Goal: Task Accomplishment & Management: Complete application form

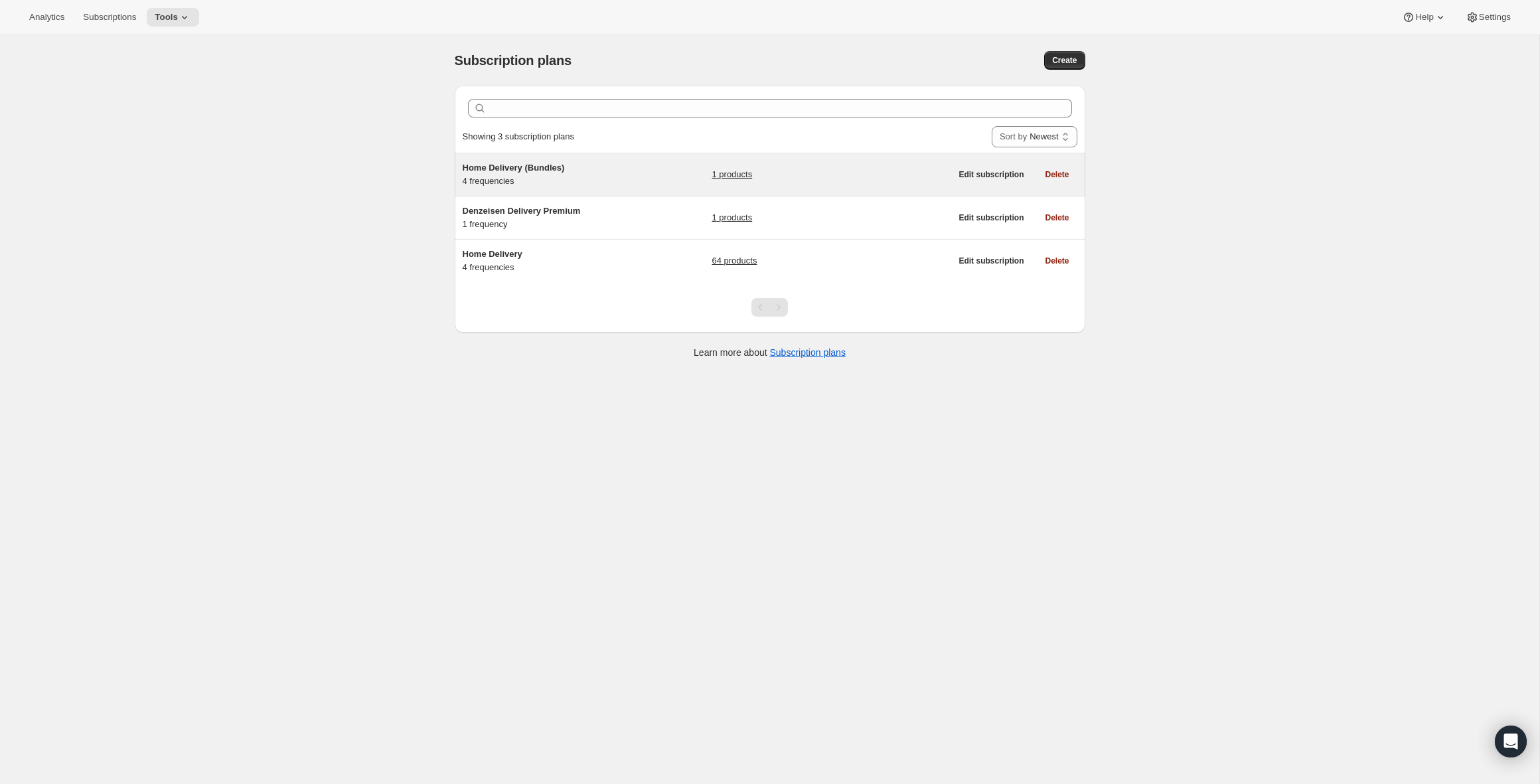
click at [562, 171] on span "Home Delivery (Bundles)" at bounding box center [514, 167] width 102 height 10
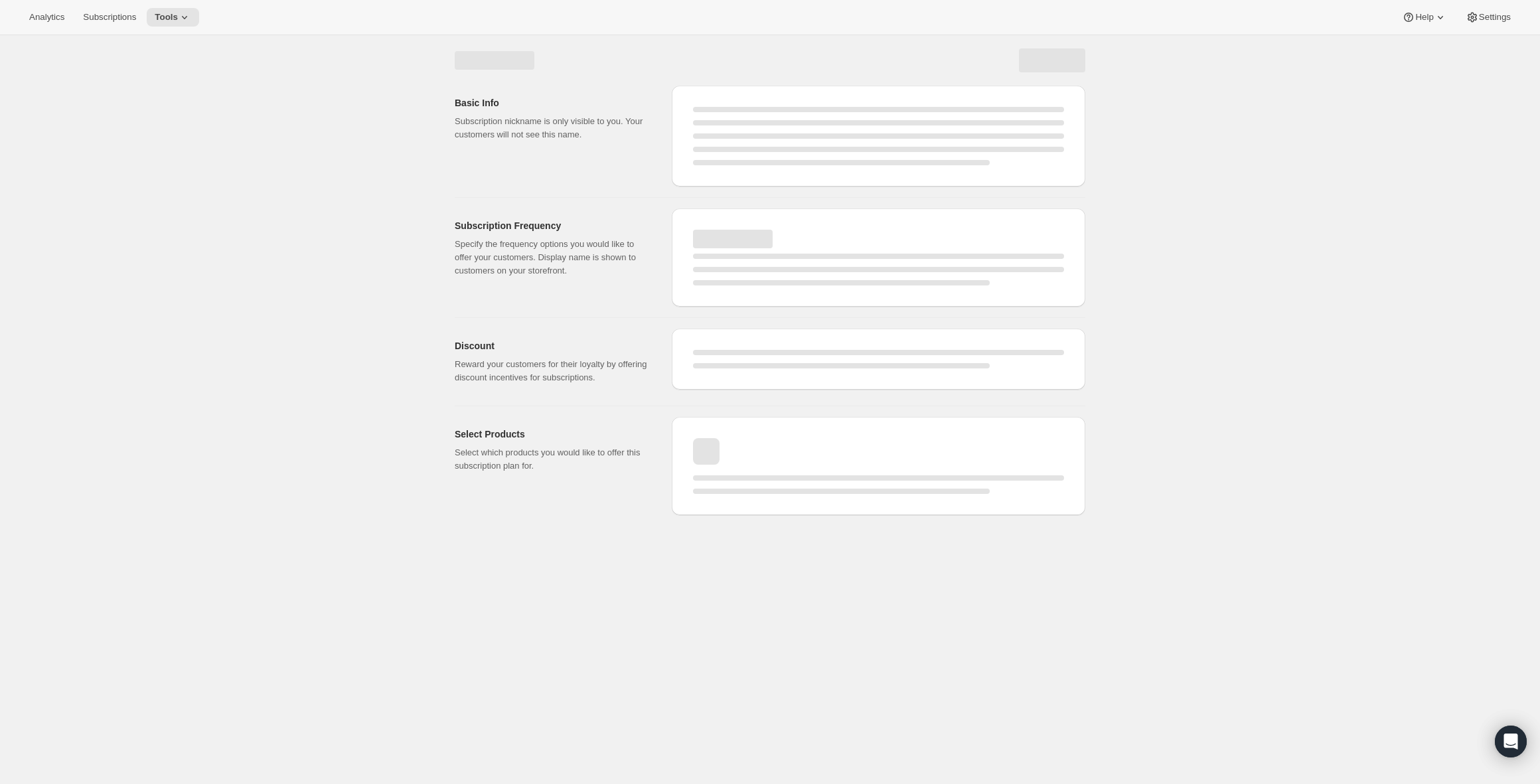
select select "WEEK"
select select "MONTH"
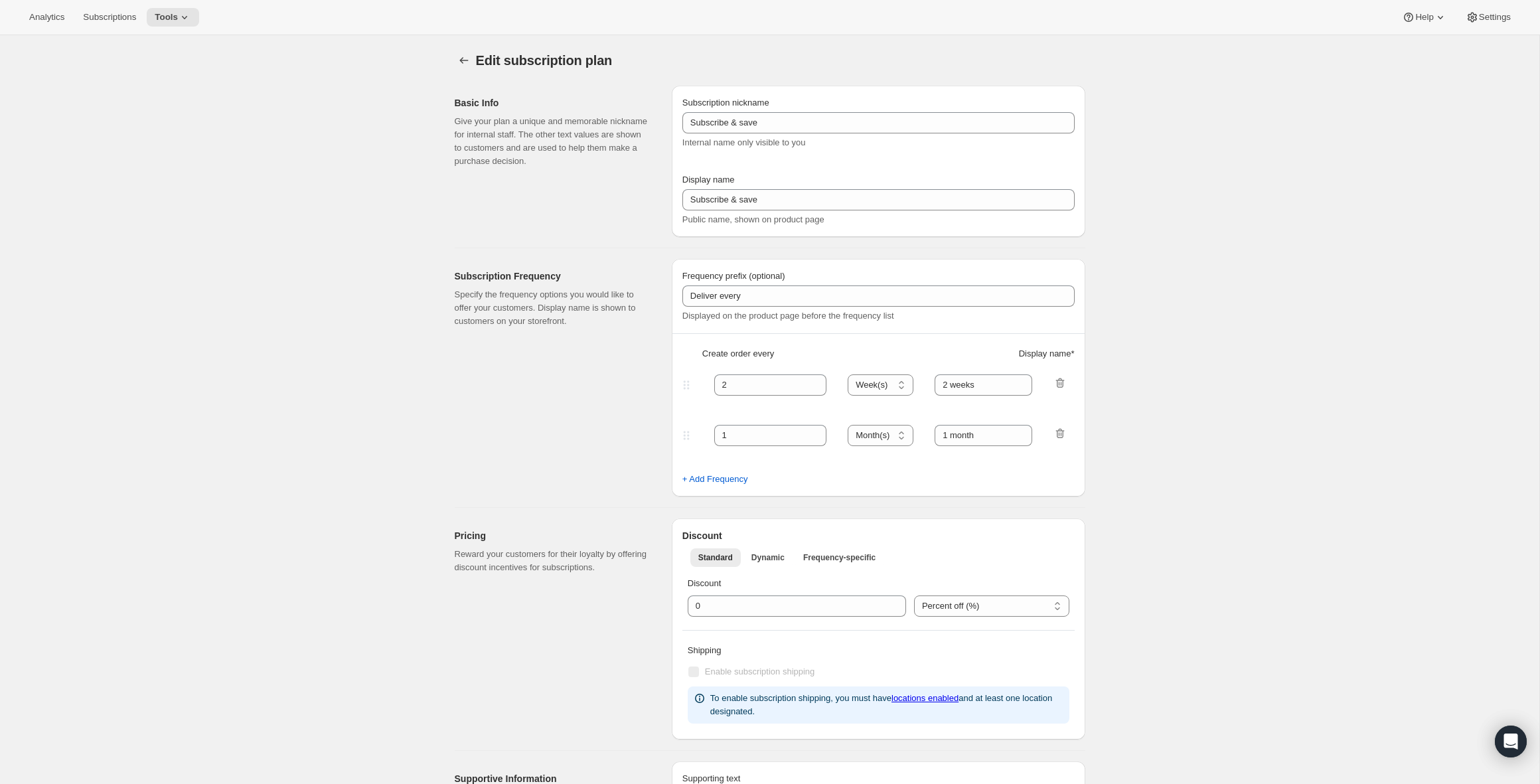
type input "Home Delivery (Bundles)"
type input "Recurring Home Delivery"
type input "1"
type input "1 week"
type input "2"
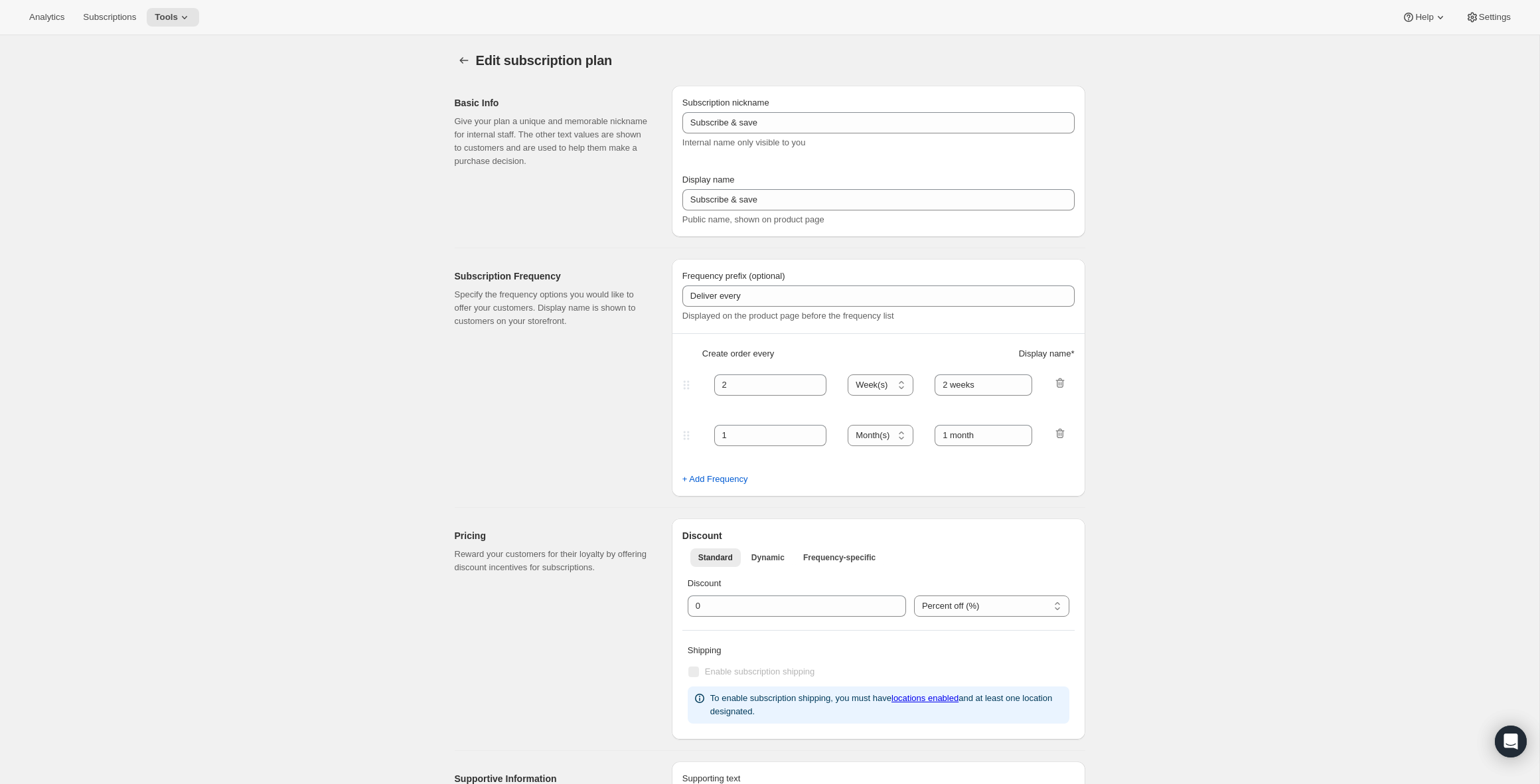
select select "WEEK"
type input "2 weeks"
checkbox input "true"
select select "WEEK"
select select "MONTH"
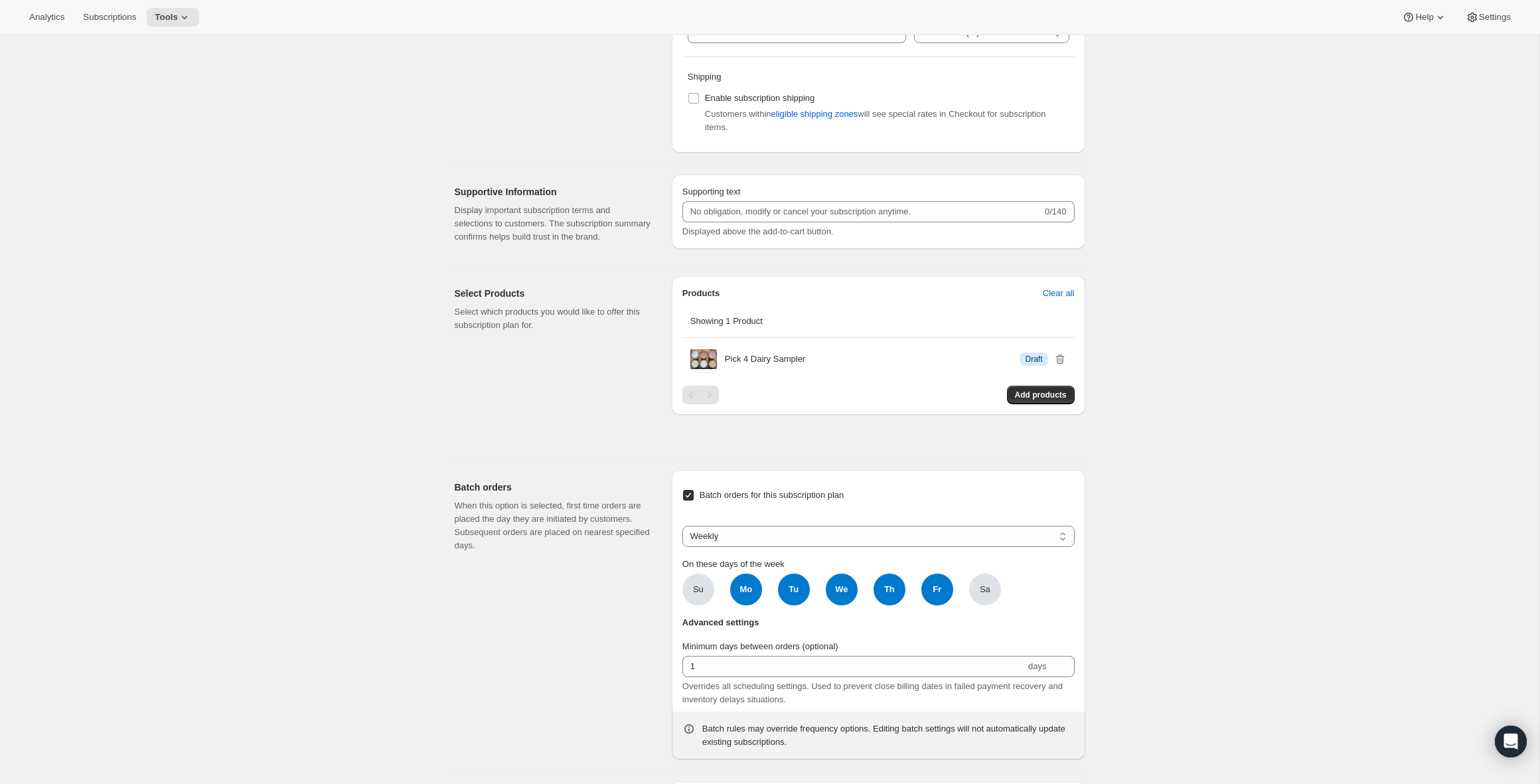
scroll to position [862, 0]
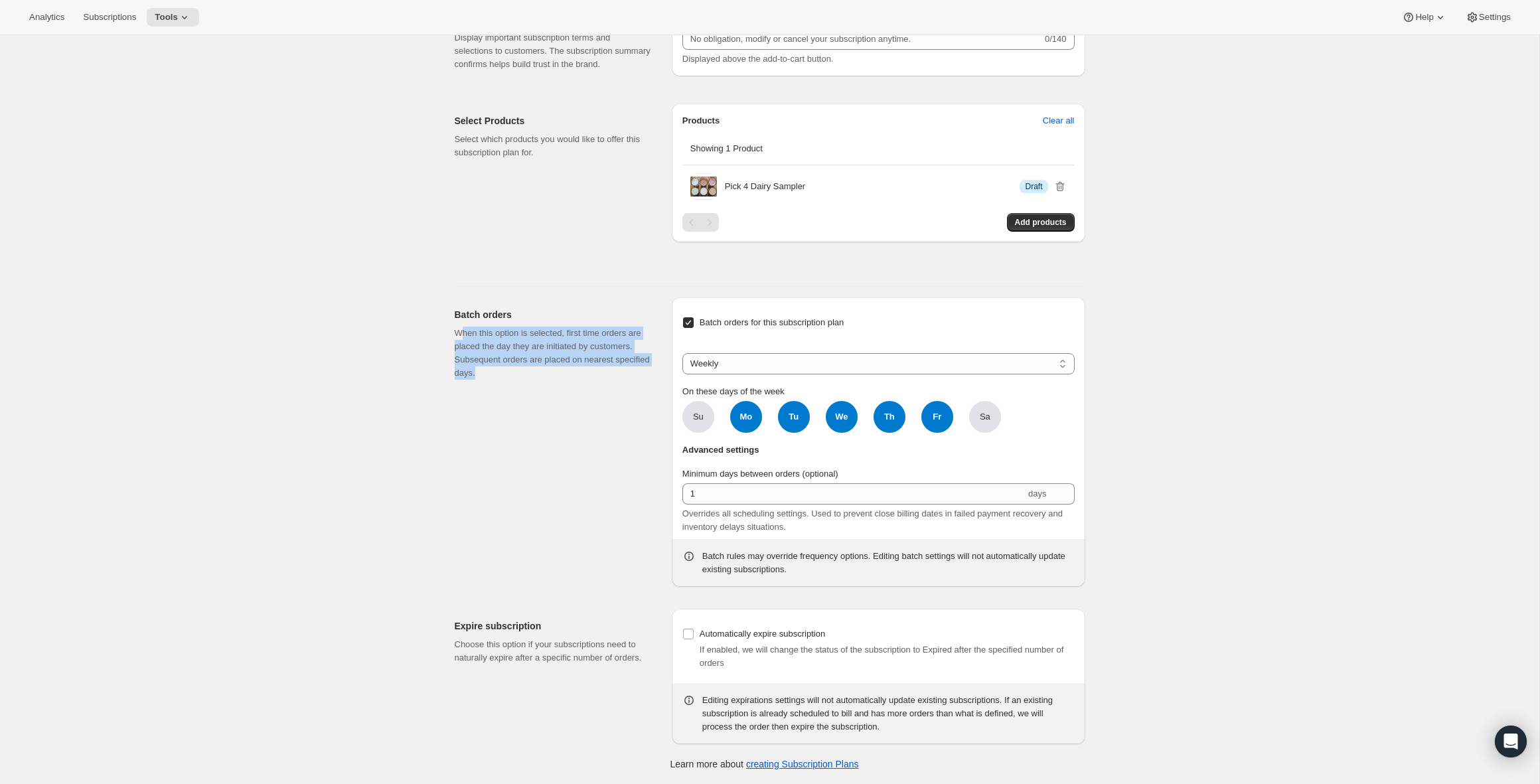
drag, startPoint x: 458, startPoint y: 338, endPoint x: 578, endPoint y: 383, distance: 128.2
click at [578, 383] on div "Batch orders When this option is selected, first time orders are placed the day…" at bounding box center [558, 442] width 206 height 289
drag, startPoint x: 796, startPoint y: 426, endPoint x: 855, endPoint y: 420, distance: 59.3
click at [798, 426] on span "Tu" at bounding box center [793, 416] width 32 height 32
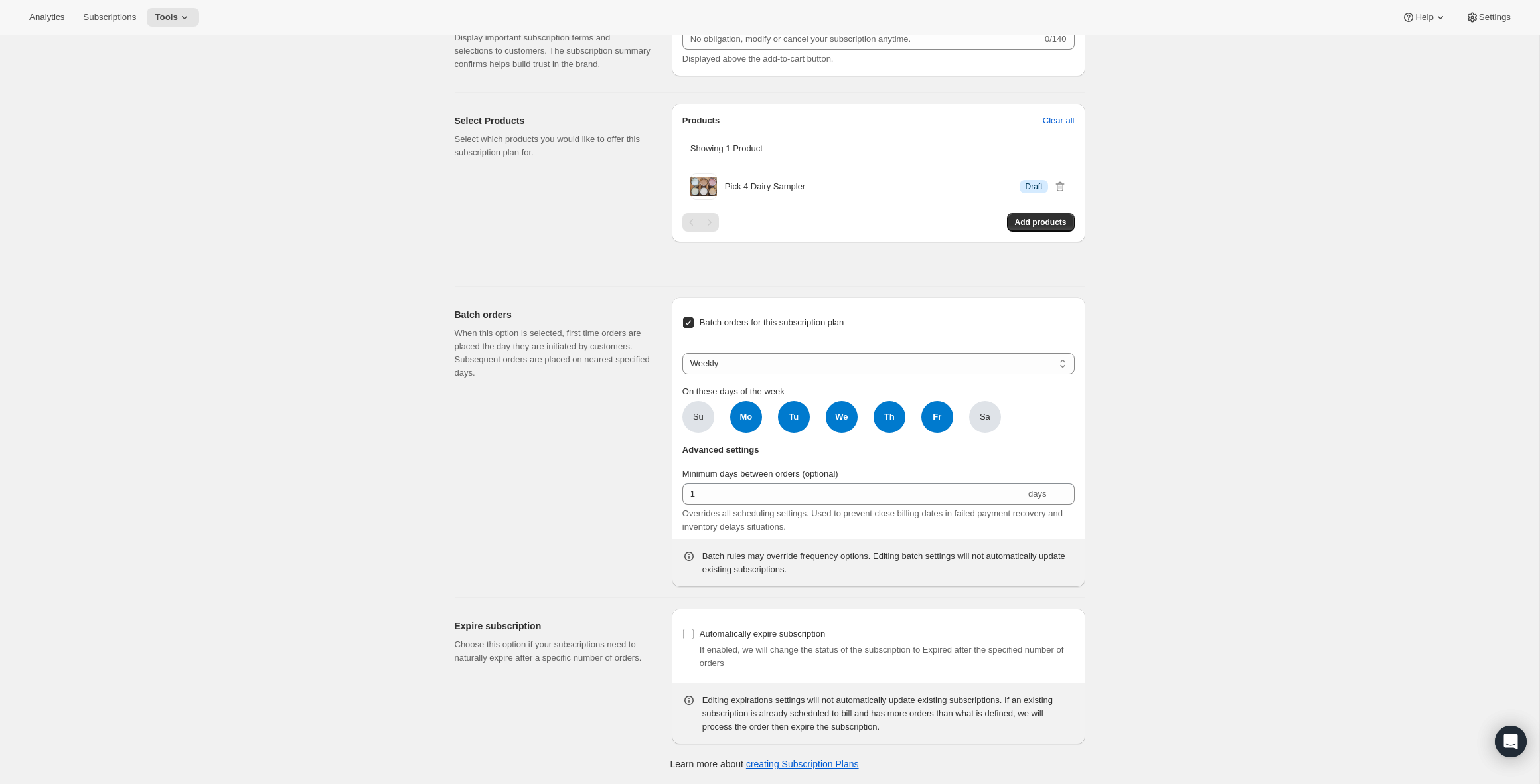
click input "Tu" at bounding box center [0, 0] width 0 height 0
click at [864, 420] on ul "Su Mo Mo Tu We We Th Th Fr Fr Sa" at bounding box center [842, 416] width 318 height 32
click at [855, 420] on span "We" at bounding box center [841, 416] width 32 height 32
click input "We" at bounding box center [0, 0] width 0 height 0
click at [913, 416] on ul "Su Mo Mo Tu We Th Th Fr Fr Sa" at bounding box center [842, 416] width 318 height 32
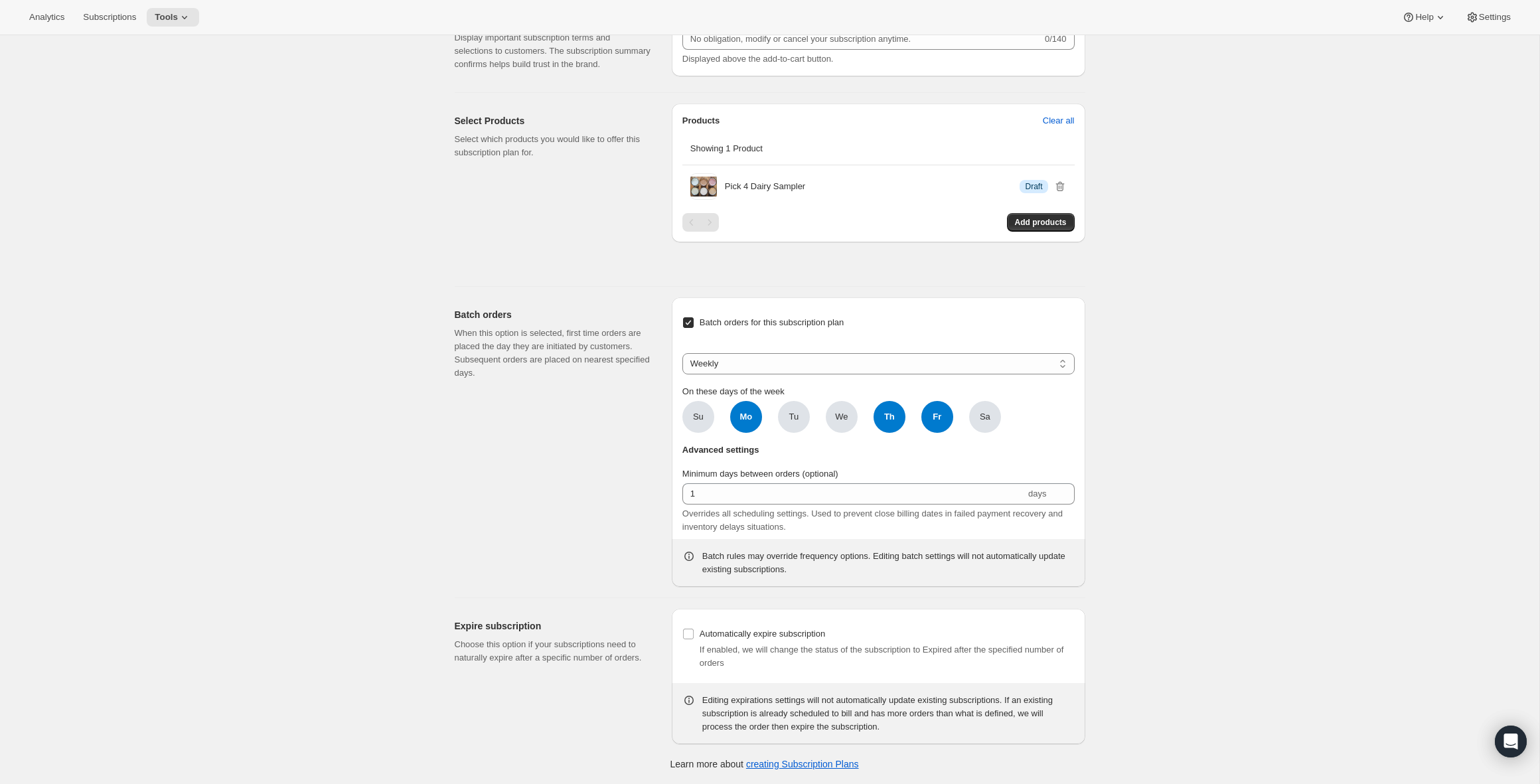
drag, startPoint x: 902, startPoint y: 420, endPoint x: 930, endPoint y: 420, distance: 28.0
click at [908, 420] on ul "Su Mo Mo Tu We Th Th Fr Fr Sa" at bounding box center [842, 416] width 318 height 32
click at [958, 419] on ul "Su Mo Mo Tu We Th Th Fr Fr Sa" at bounding box center [842, 416] width 318 height 32
click at [949, 420] on span "Fr" at bounding box center [937, 416] width 32 height 32
click input "Fr" at bounding box center [0, 0] width 0 height 0
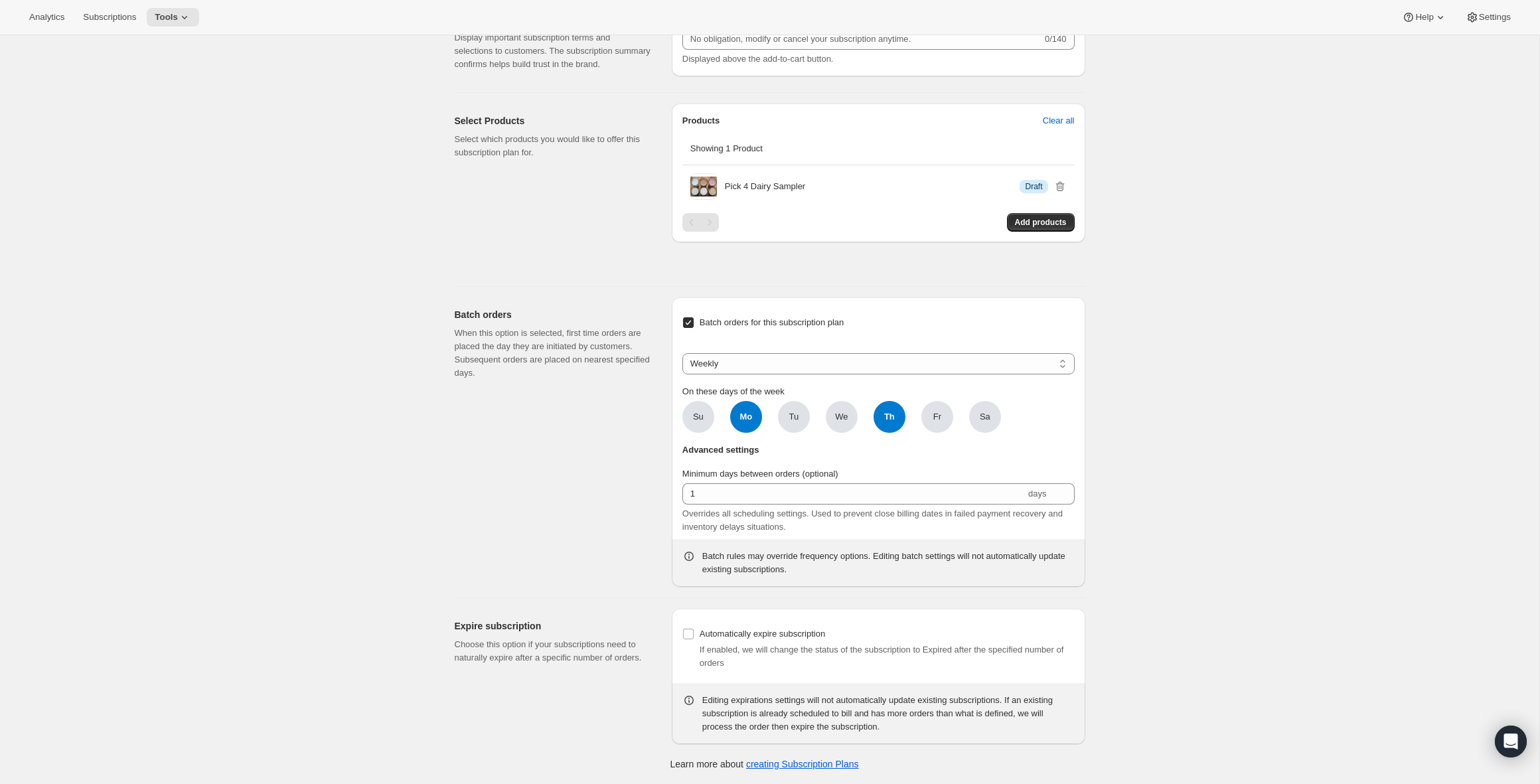
click at [881, 428] on span "Th" at bounding box center [889, 416] width 32 height 32
click input "Th" at bounding box center [0, 0] width 0 height 0
click at [799, 425] on span "Tu" at bounding box center [793, 416] width 32 height 32
click at [0, 0] on input "Tu" at bounding box center [0, 0] width 0 height 0
click at [843, 420] on span "We" at bounding box center [842, 417] width 13 height 14
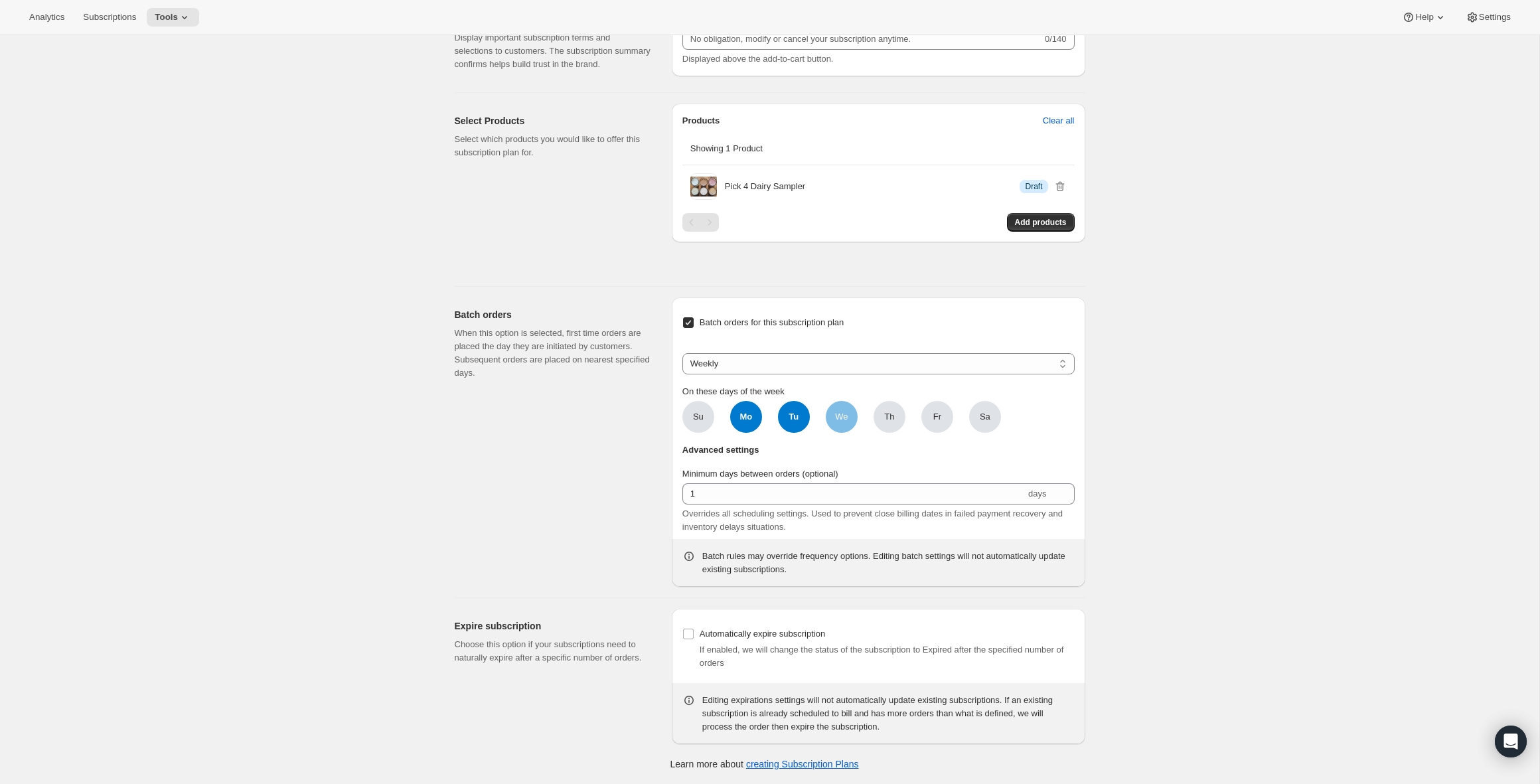
click at [0, 0] on input "We" at bounding box center [0, 0] width 0 height 0
click at [888, 419] on span "Th" at bounding box center [889, 417] width 10 height 14
click at [0, 0] on input "Th" at bounding box center [0, 0] width 0 height 0
click at [940, 417] on span "Fr" at bounding box center [937, 417] width 8 height 14
click at [0, 0] on input "Fr" at bounding box center [0, 0] width 0 height 0
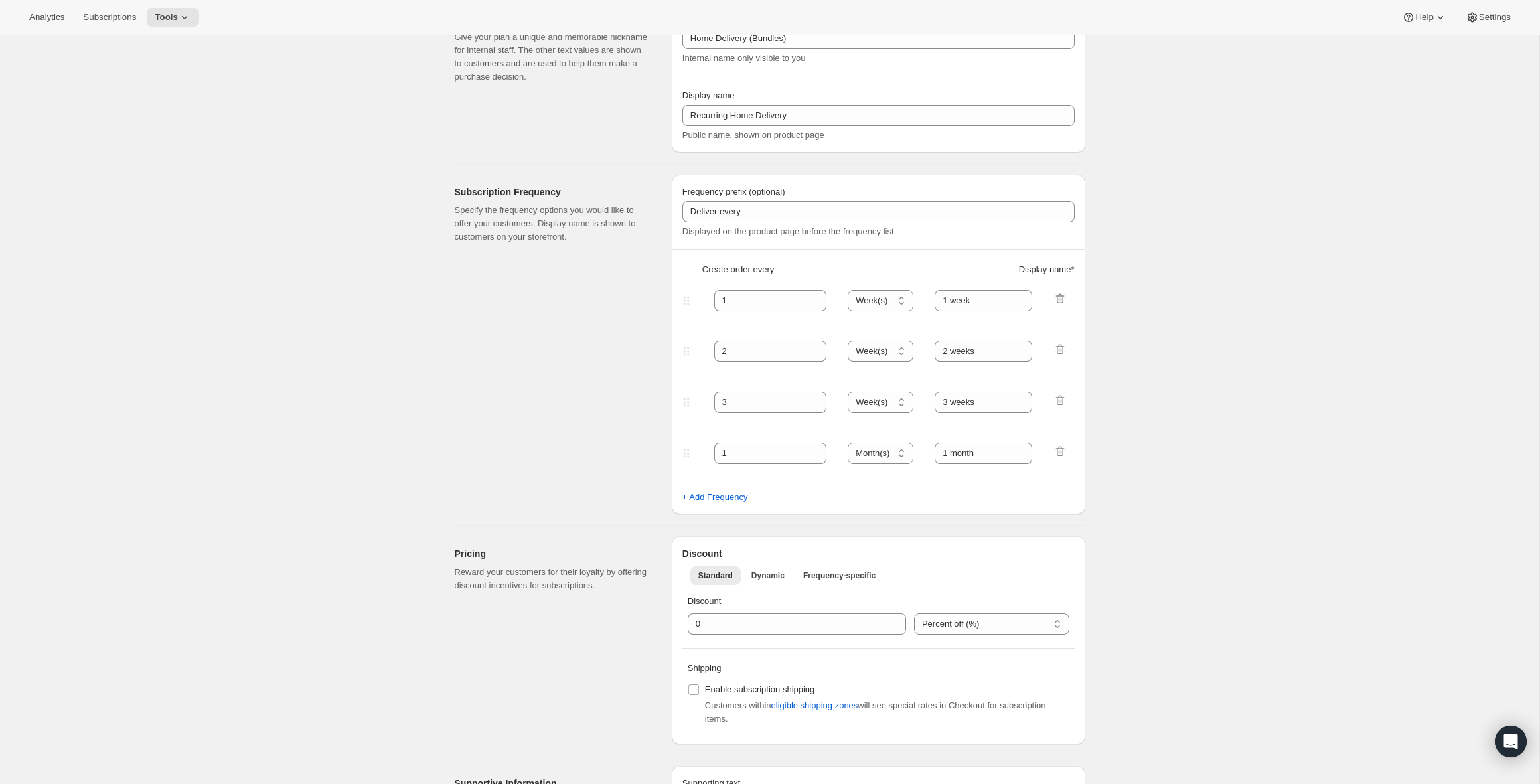
scroll to position [0, 0]
